Goal: Contribute content: Contribute content

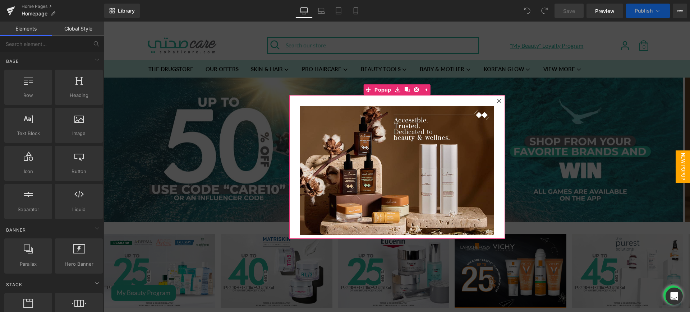
click at [497, 101] on icon at bounding box center [499, 101] width 4 height 4
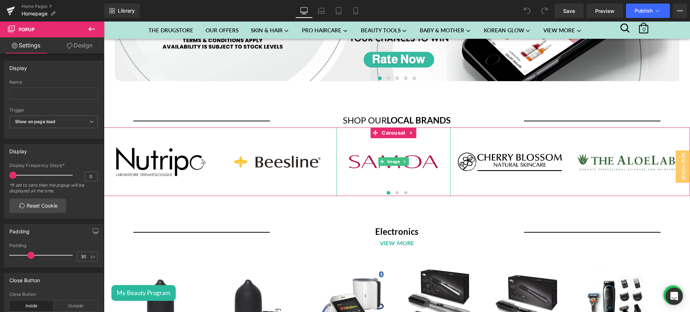
scroll to position [2150, 0]
click at [390, 130] on span "Carousel" at bounding box center [393, 133] width 27 height 11
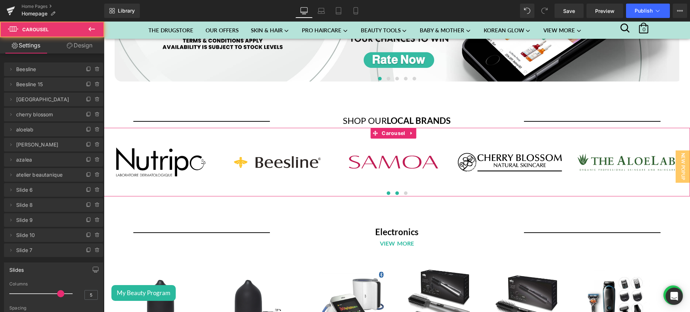
click at [396, 192] on span at bounding box center [398, 194] width 4 height 4
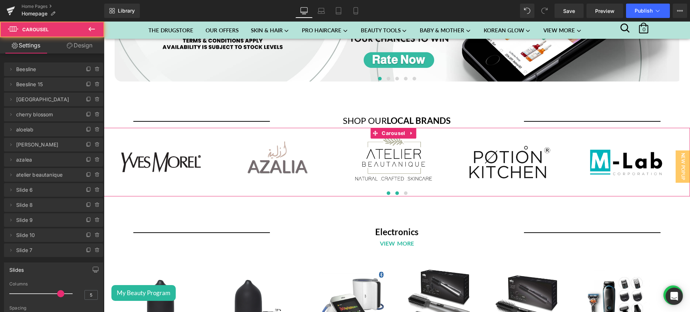
click at [388, 190] on button at bounding box center [388, 193] width 9 height 7
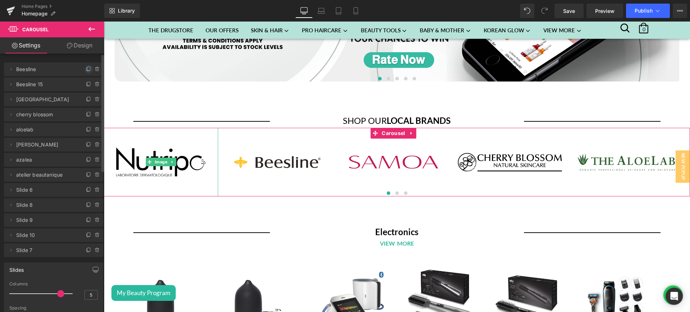
click at [86, 70] on icon at bounding box center [89, 70] width 6 height 6
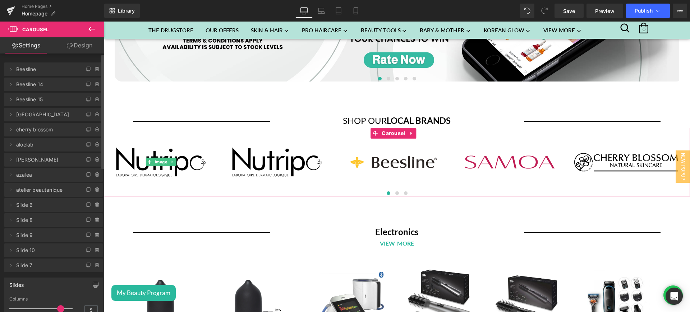
click at [156, 146] on img at bounding box center [161, 162] width 114 height 69
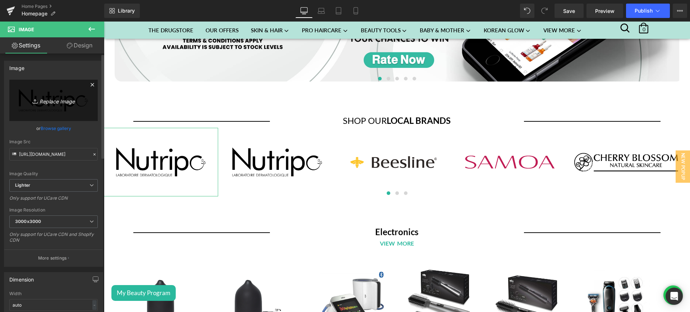
click at [57, 96] on icon "Replace Image" at bounding box center [54, 100] width 58 height 9
type input "C:\fakepath\antati logo.png"
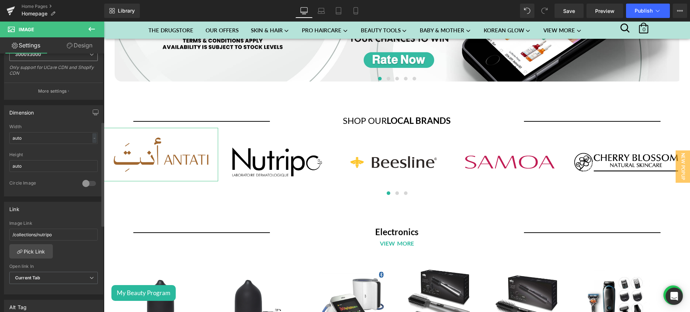
scroll to position [168, 0]
click at [38, 249] on link "Pick Link" at bounding box center [31, 251] width 44 height 14
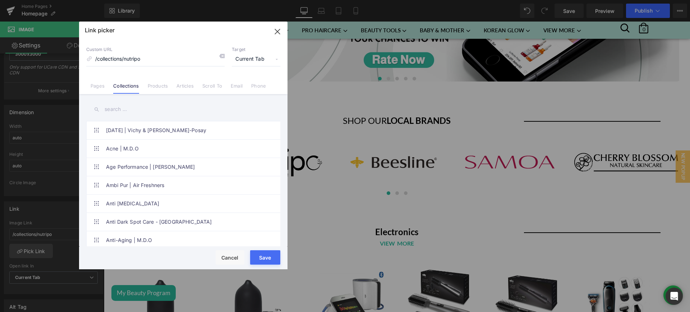
click at [120, 114] on input "text" at bounding box center [183, 109] width 194 height 16
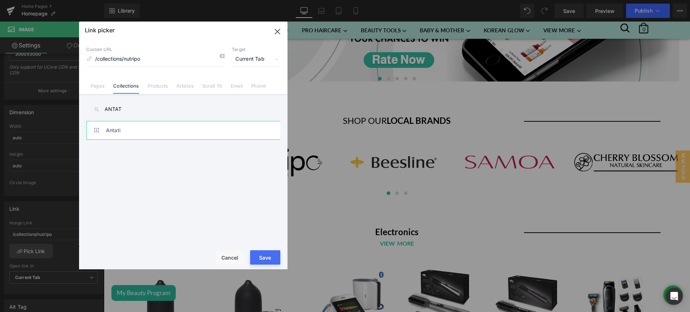
type input "ANTAT"
click at [158, 136] on link "Antati" at bounding box center [185, 131] width 158 height 18
click at [262, 251] on button "Save" at bounding box center [265, 258] width 30 height 14
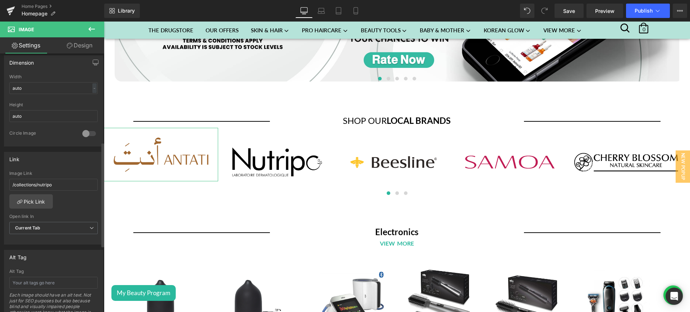
scroll to position [219, 0]
click at [349, 10] on link "Mobile" at bounding box center [355, 11] width 17 height 14
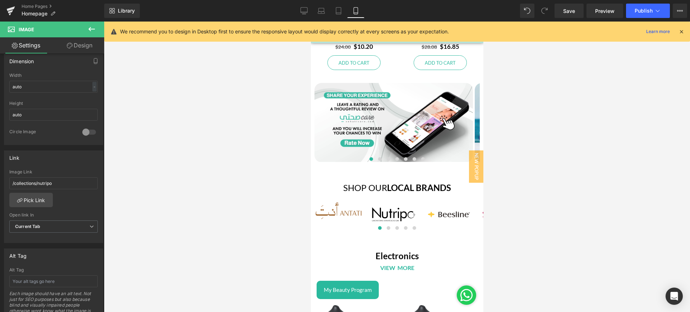
scroll to position [2488, 0]
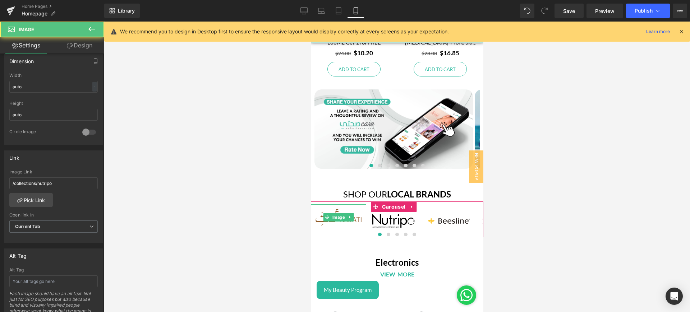
click at [359, 207] on img at bounding box center [338, 218] width 55 height 26
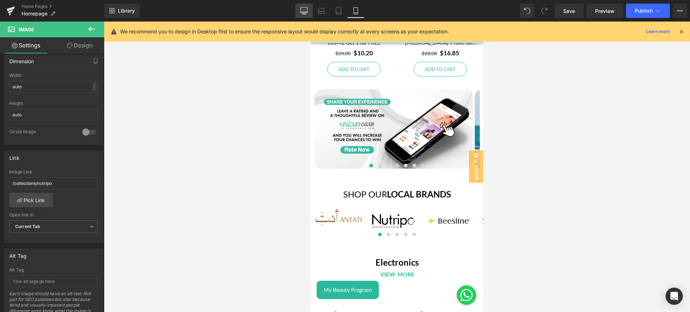
click at [309, 15] on link "Desktop" at bounding box center [304, 11] width 17 height 14
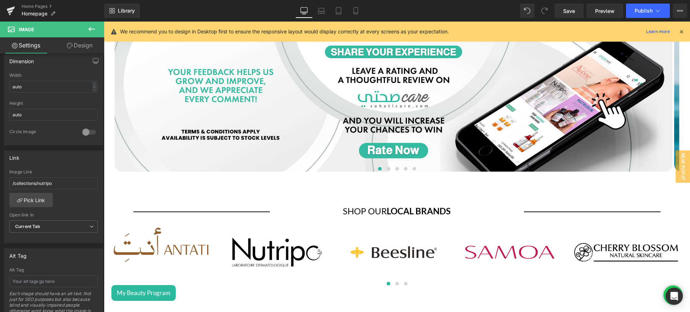
scroll to position [2078, 0]
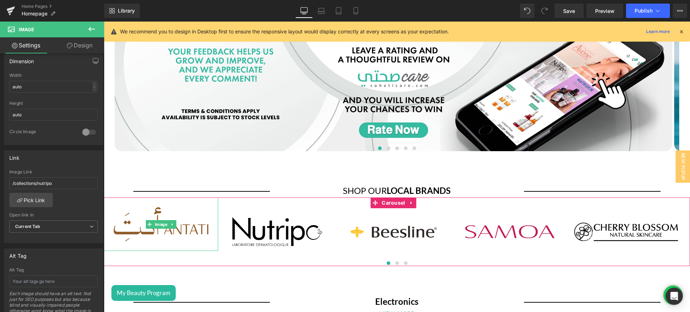
click at [187, 213] on img at bounding box center [161, 225] width 114 height 54
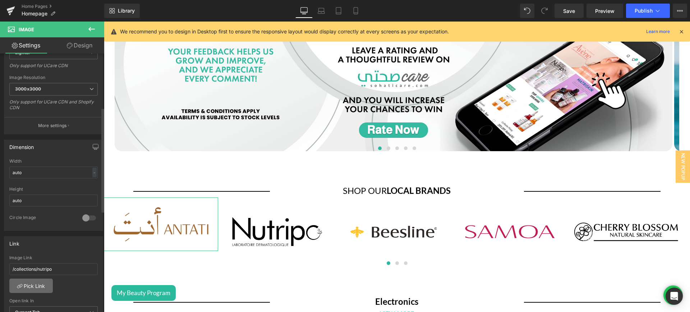
scroll to position [0, 0]
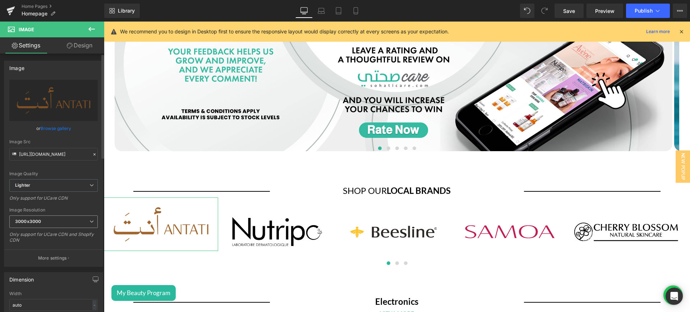
click at [86, 220] on span "3000x3000" at bounding box center [53, 222] width 88 height 13
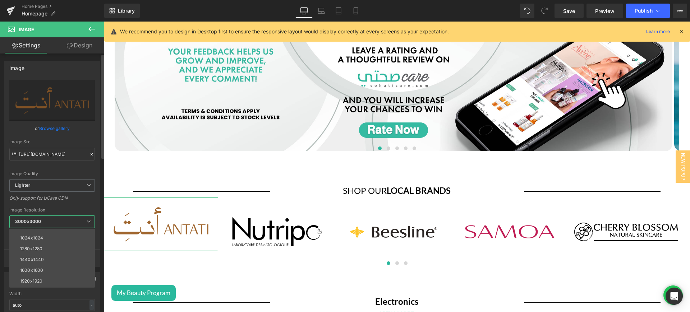
scroll to position [103, 0]
click at [59, 271] on li "2560x2560" at bounding box center [53, 271] width 89 height 11
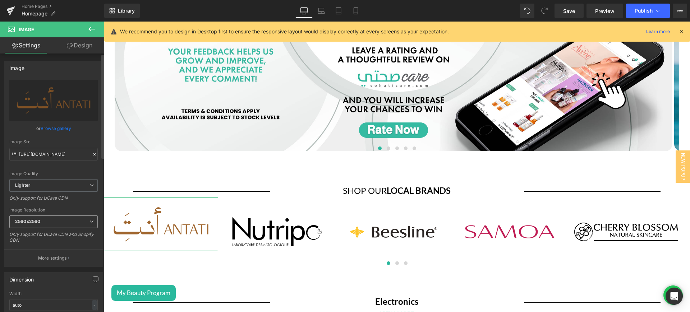
click at [90, 220] on icon at bounding box center [92, 222] width 4 height 4
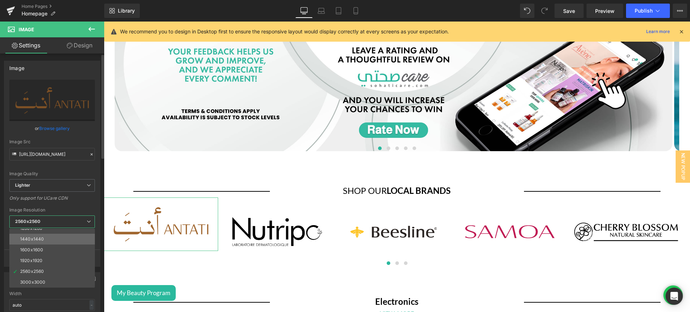
click at [56, 240] on li "1440x1440" at bounding box center [53, 239] width 89 height 11
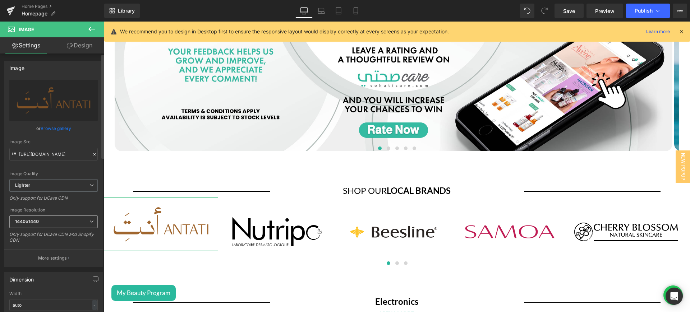
click at [90, 222] on icon at bounding box center [92, 222] width 4 height 4
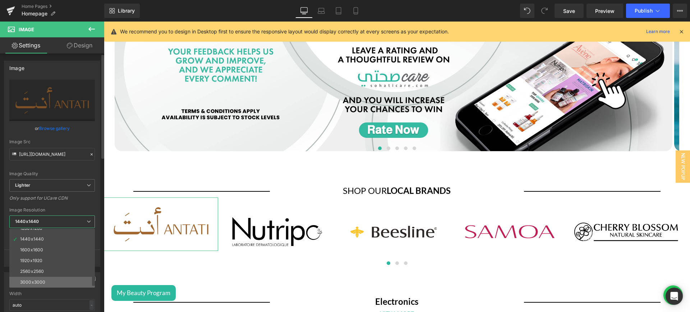
click at [67, 279] on li "3000x3000" at bounding box center [53, 282] width 89 height 11
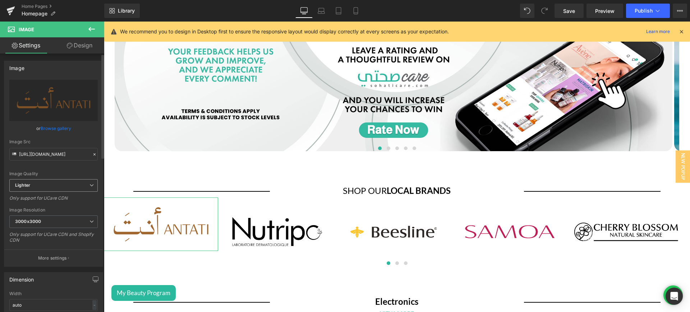
click at [85, 186] on span "Lighter" at bounding box center [53, 185] width 88 height 13
click at [85, 186] on span "Lighter" at bounding box center [52, 185] width 86 height 13
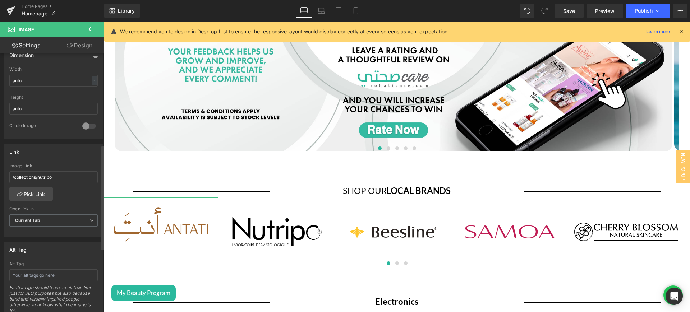
scroll to position [0, 0]
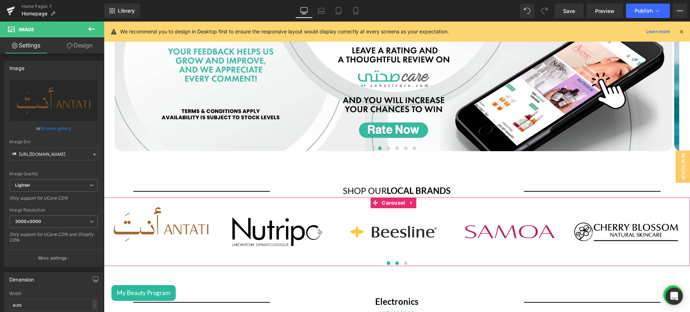
click at [396, 262] on span at bounding box center [398, 264] width 4 height 4
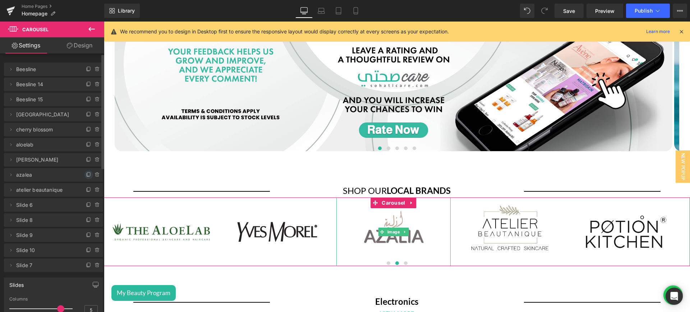
click at [86, 175] on icon at bounding box center [89, 175] width 6 height 6
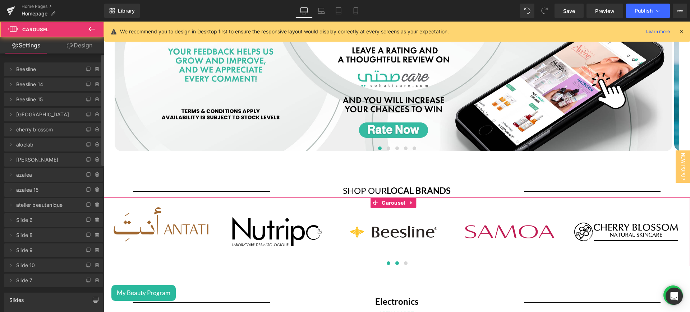
click at [396, 262] on span at bounding box center [398, 264] width 4 height 4
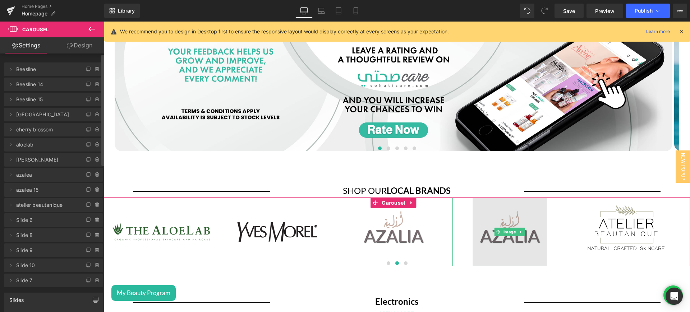
click at [491, 205] on img at bounding box center [510, 232] width 114 height 69
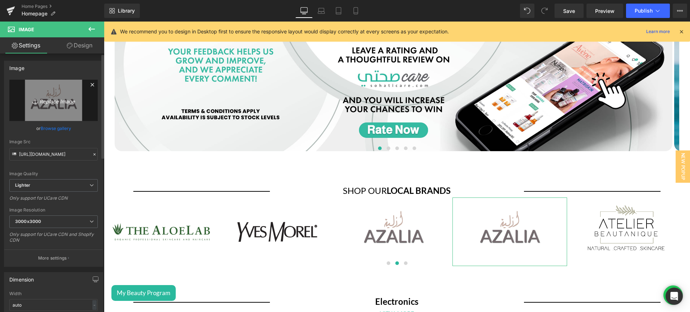
click at [55, 101] on icon "Replace Image" at bounding box center [54, 100] width 58 height 9
type input "C:\fakepath\Khan el [PERSON_NAME] logo.png"
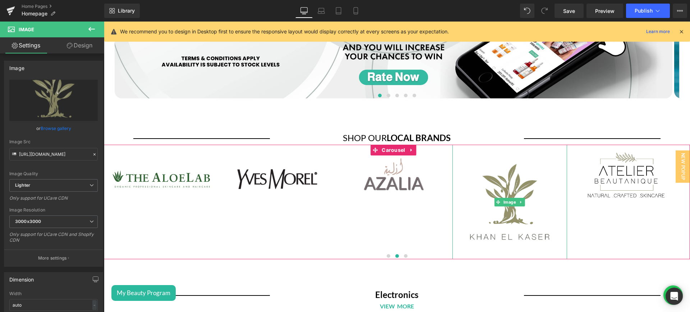
scroll to position [2132, 0]
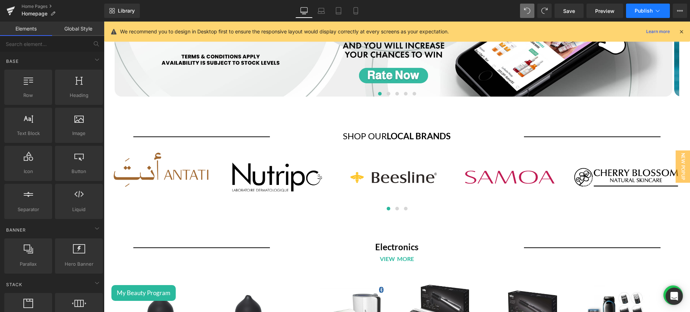
click at [641, 6] on button "Publish" at bounding box center [648, 11] width 44 height 14
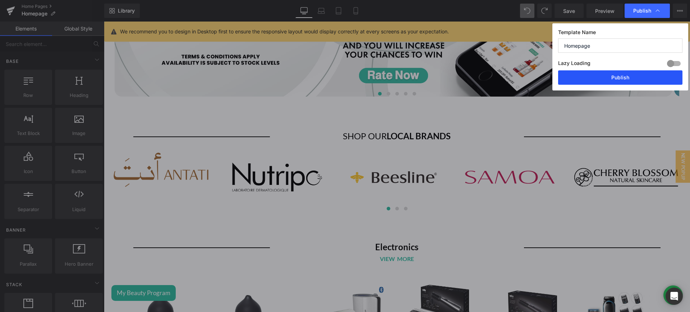
drag, startPoint x: 599, startPoint y: 79, endPoint x: 329, endPoint y: 192, distance: 292.5
click at [599, 79] on button "Publish" at bounding box center [620, 77] width 124 height 14
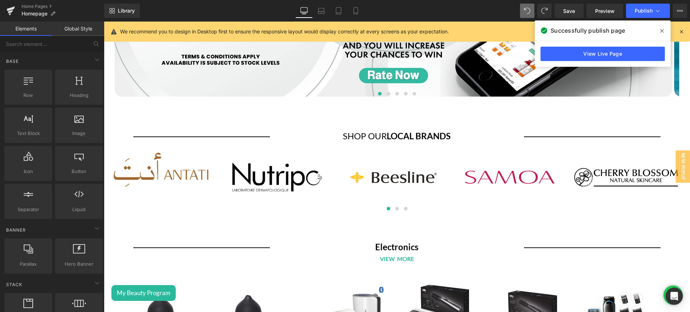
click at [630, 44] on div "View Live Page" at bounding box center [603, 54] width 136 height 26
click at [631, 51] on link "View Live Page" at bounding box center [603, 54] width 124 height 14
